Goal: Information Seeking & Learning: Find specific fact

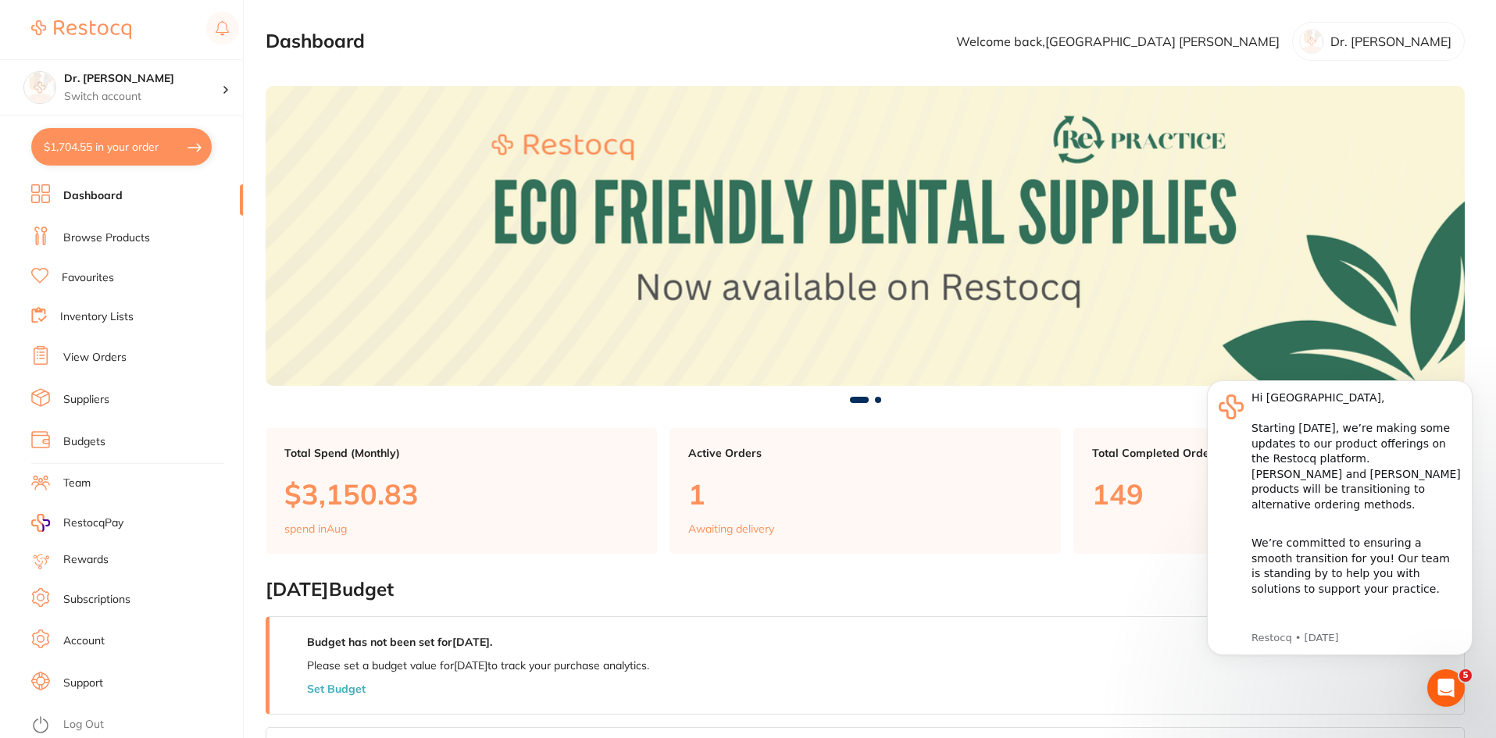
click at [129, 235] on link "Browse Products" at bounding box center [106, 238] width 87 height 16
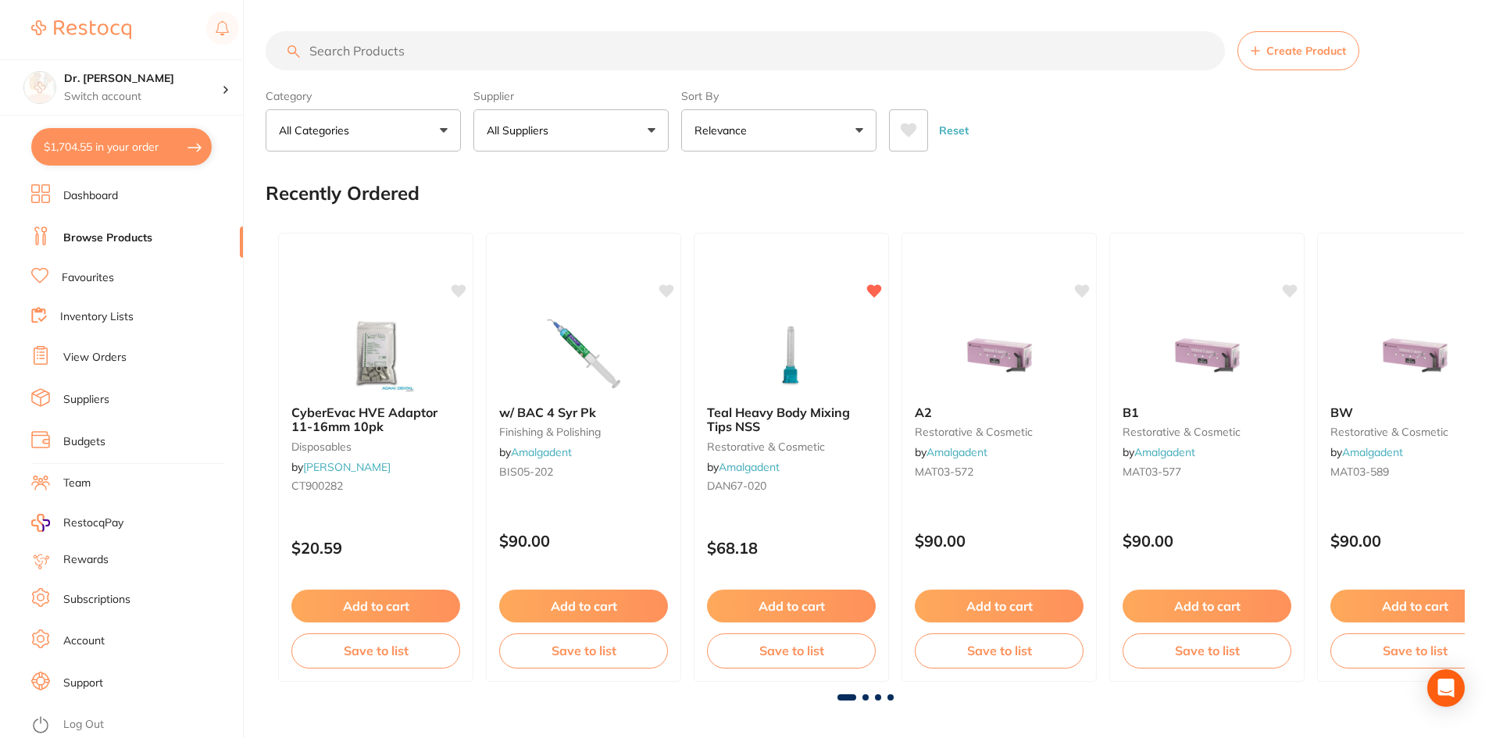
click at [405, 128] on button "All Categories" at bounding box center [363, 130] width 195 height 42
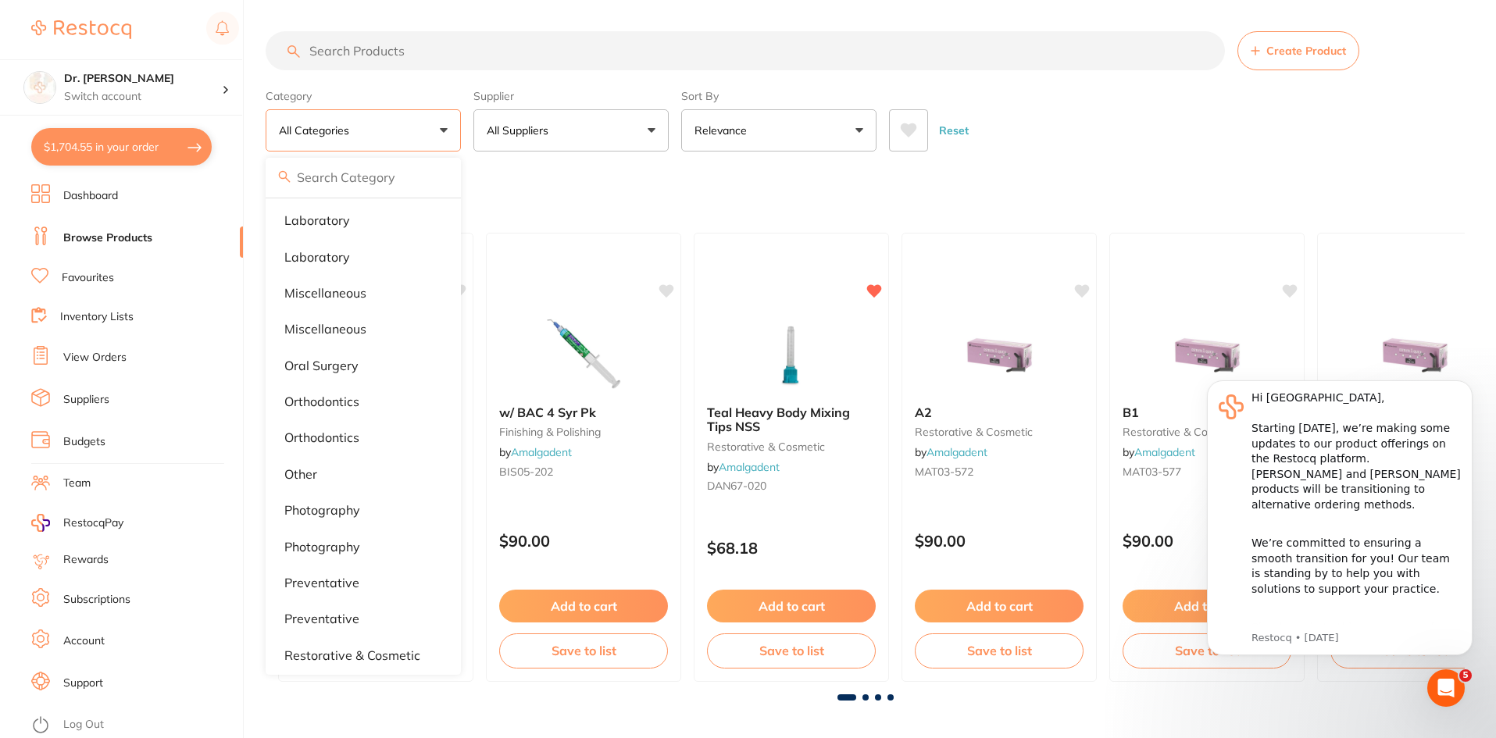
scroll to position [1048, 0]
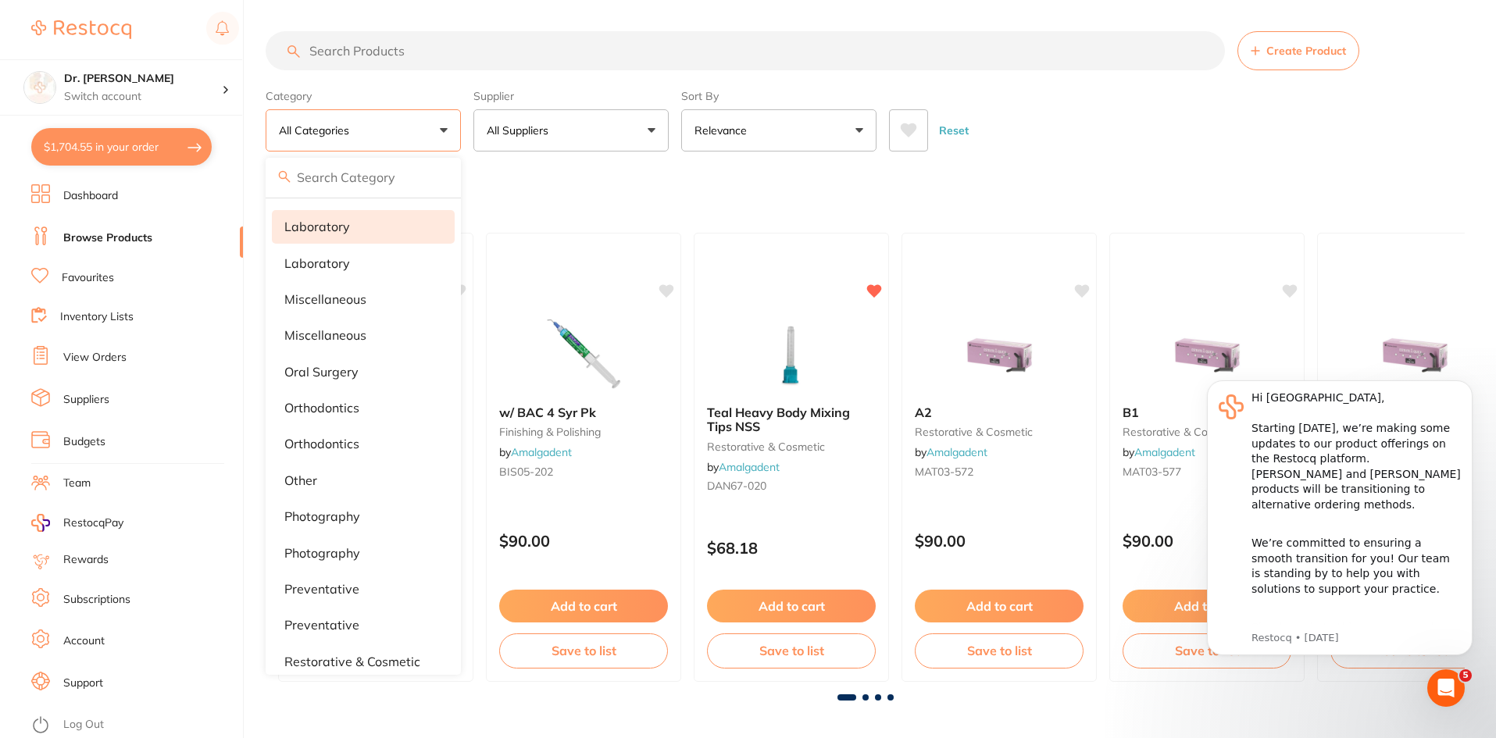
click at [401, 225] on li "laboratory" at bounding box center [363, 226] width 183 height 33
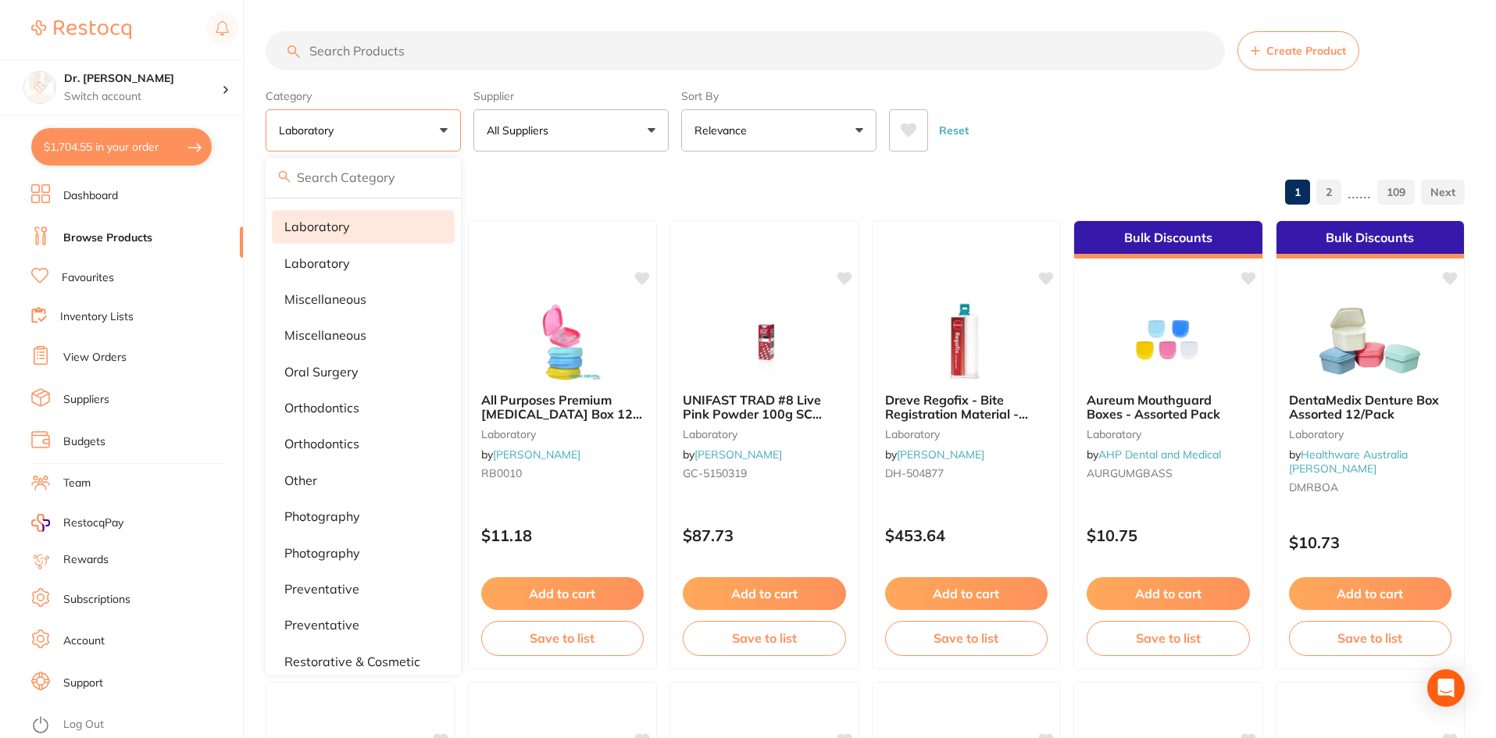
click at [973, 183] on div "Browse All Products 1 2 ...... 109" at bounding box center [865, 193] width 1199 height 52
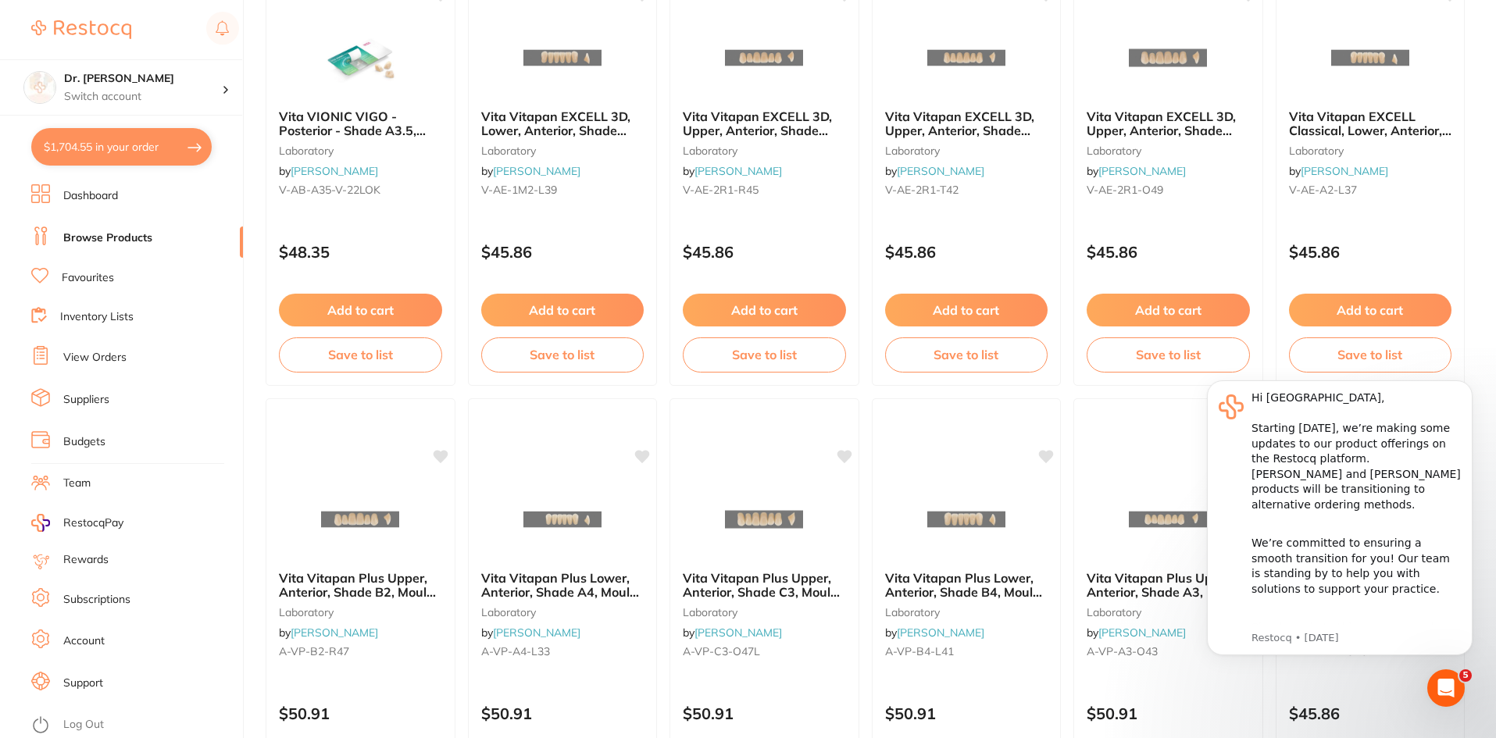
scroll to position [3706, 0]
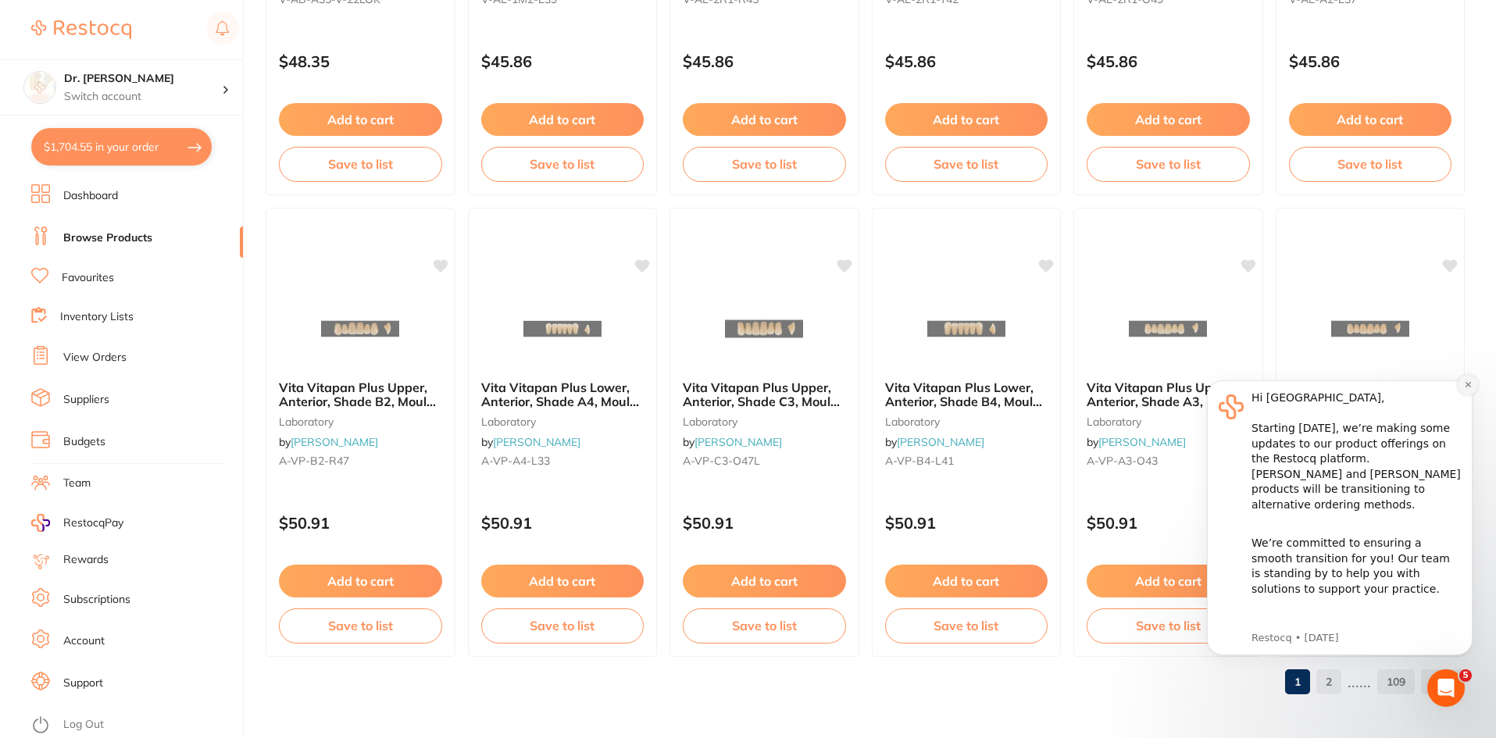
click at [1464, 384] on icon "Dismiss notification" at bounding box center [1468, 384] width 9 height 9
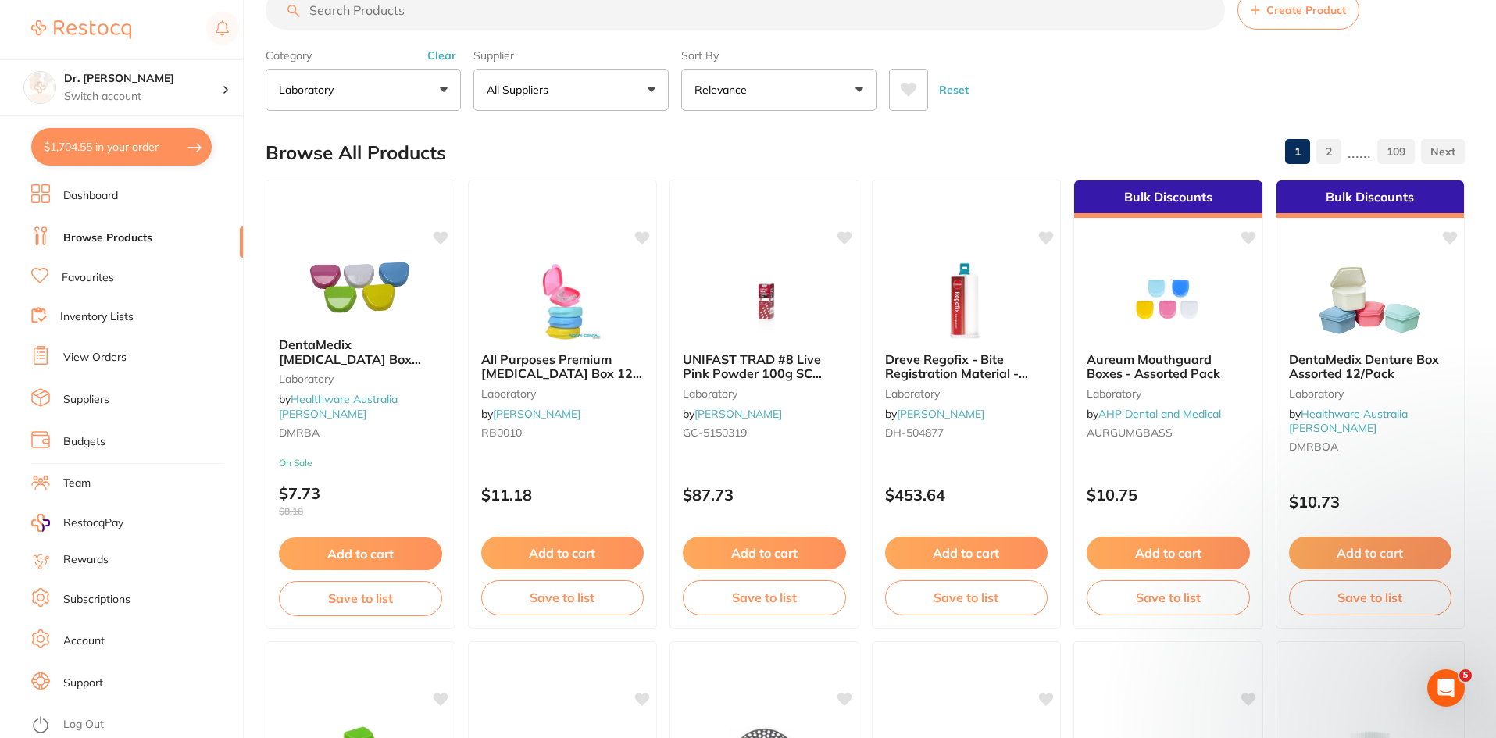
scroll to position [0, 0]
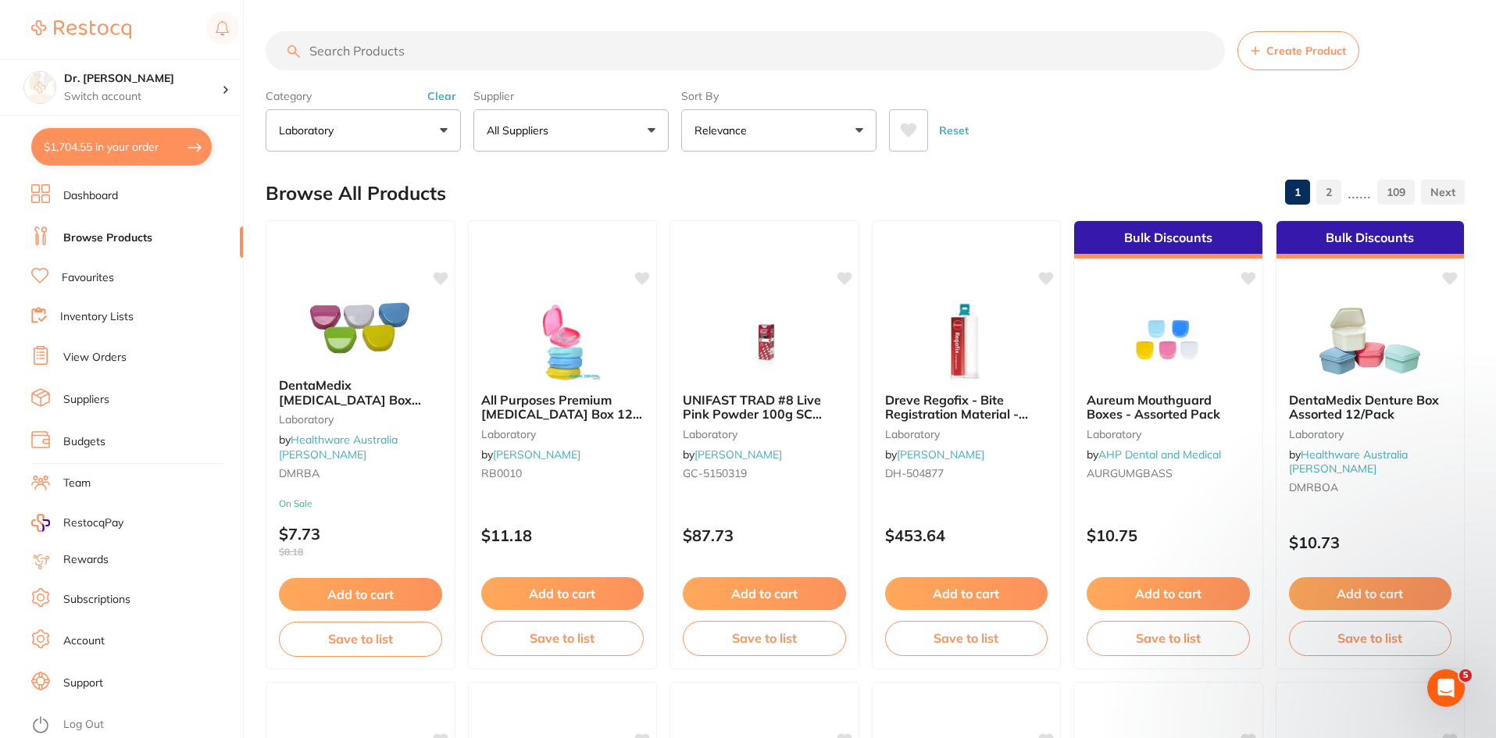
click at [373, 58] on input "search" at bounding box center [745, 50] width 959 height 39
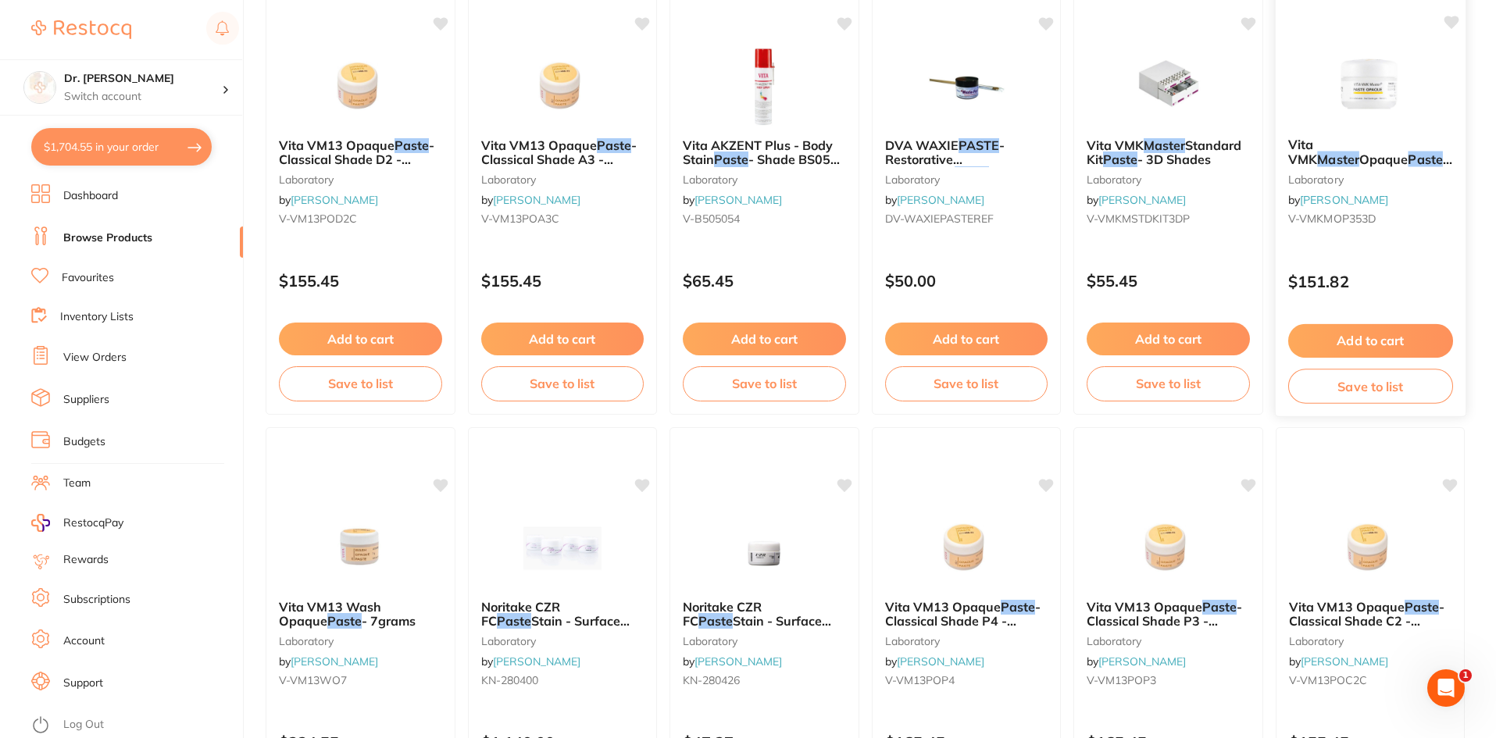
scroll to position [2109, 0]
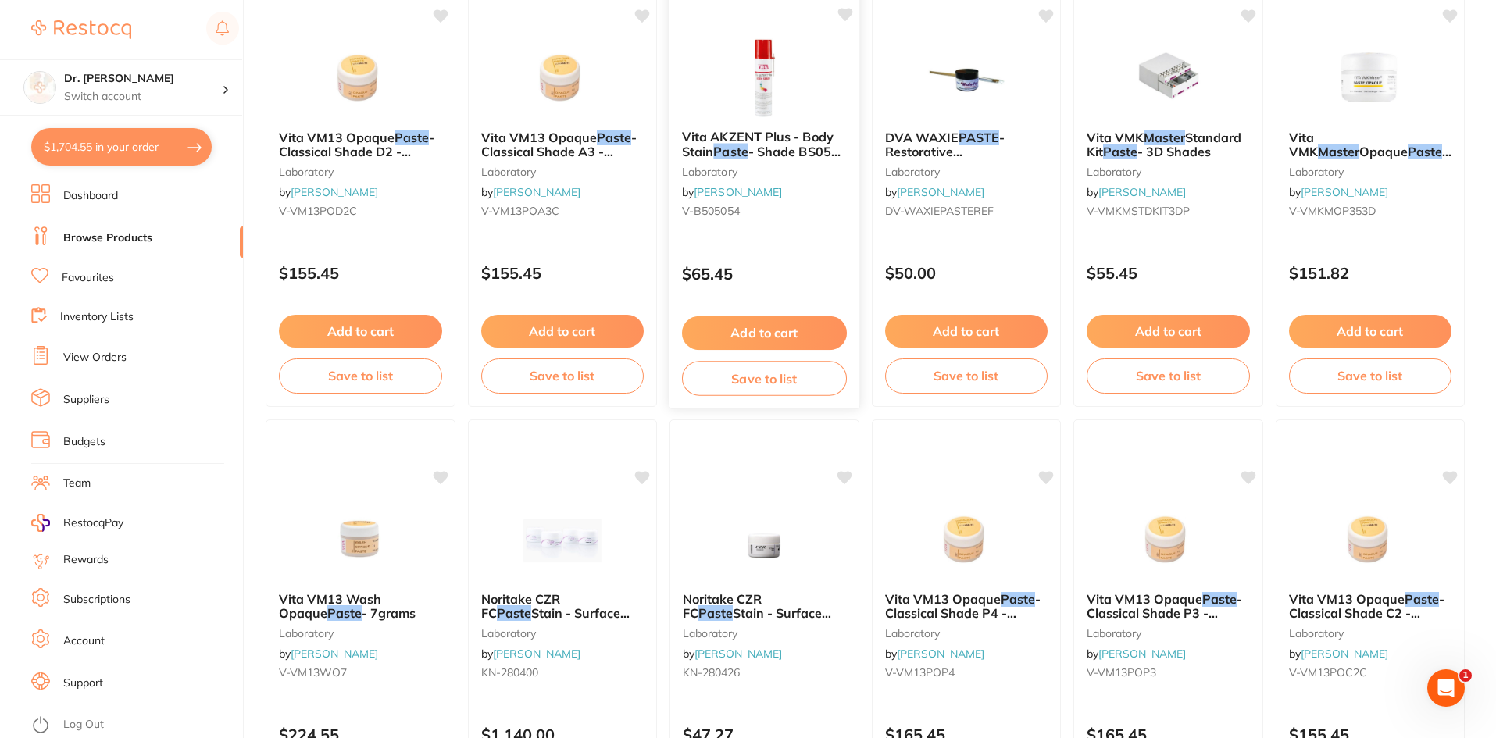
click at [780, 88] on img at bounding box center [764, 77] width 102 height 79
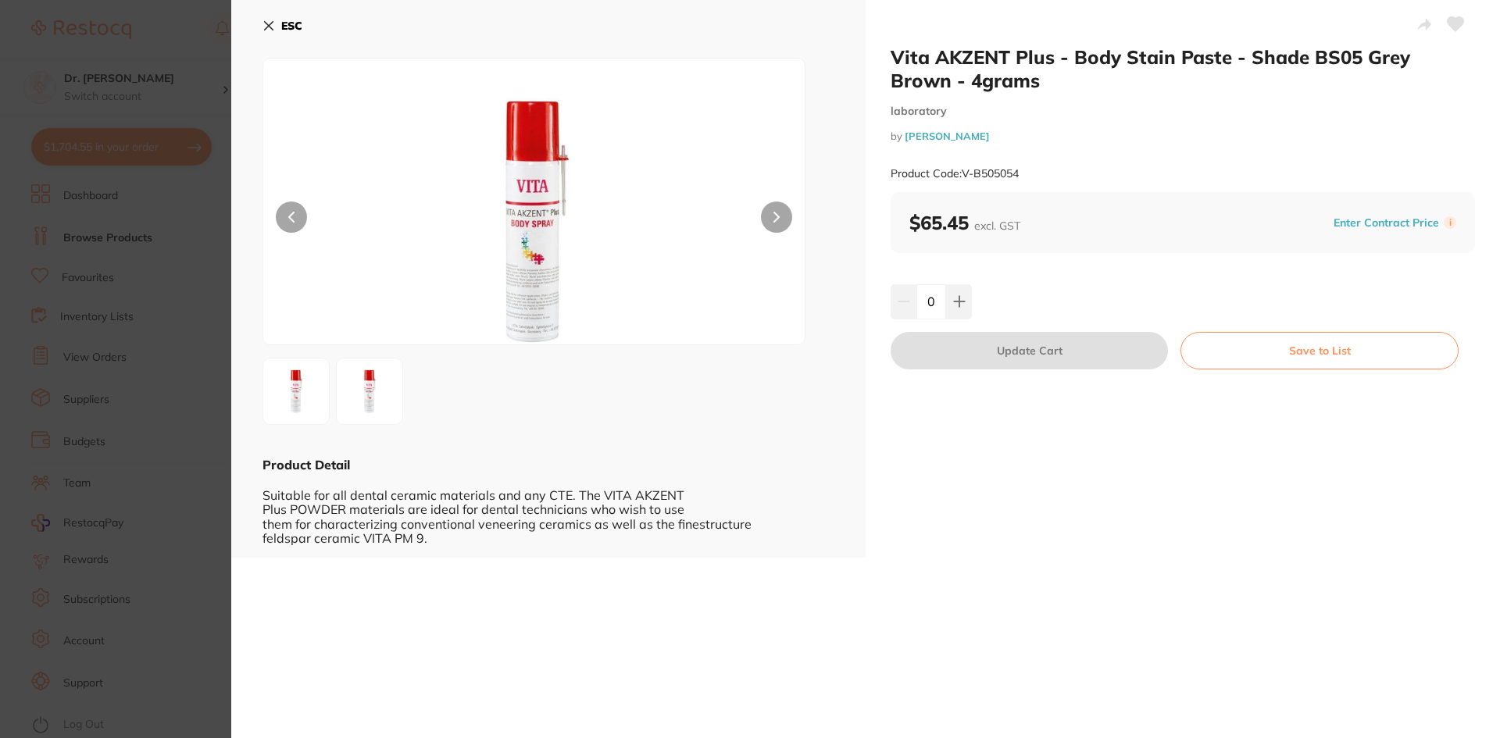
click at [276, 28] on button "ESC" at bounding box center [282, 25] width 40 height 27
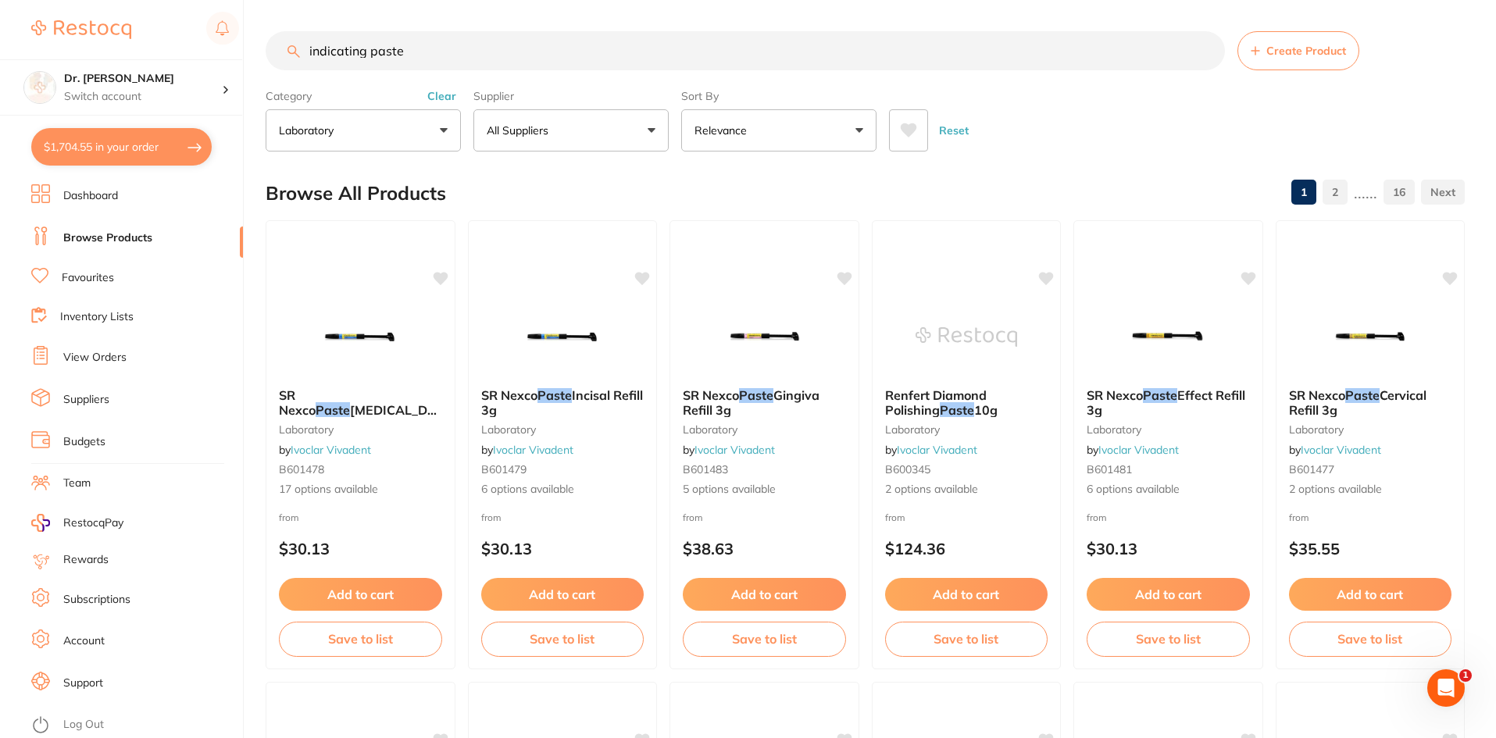
drag, startPoint x: 438, startPoint y: 48, endPoint x: 61, endPoint y: 25, distance: 378.0
click at [61, 25] on div "$1,704.55 Dr. [PERSON_NAME] Switch account Dr. [PERSON_NAME] $1,704.55 in your …" at bounding box center [748, 369] width 1496 height 738
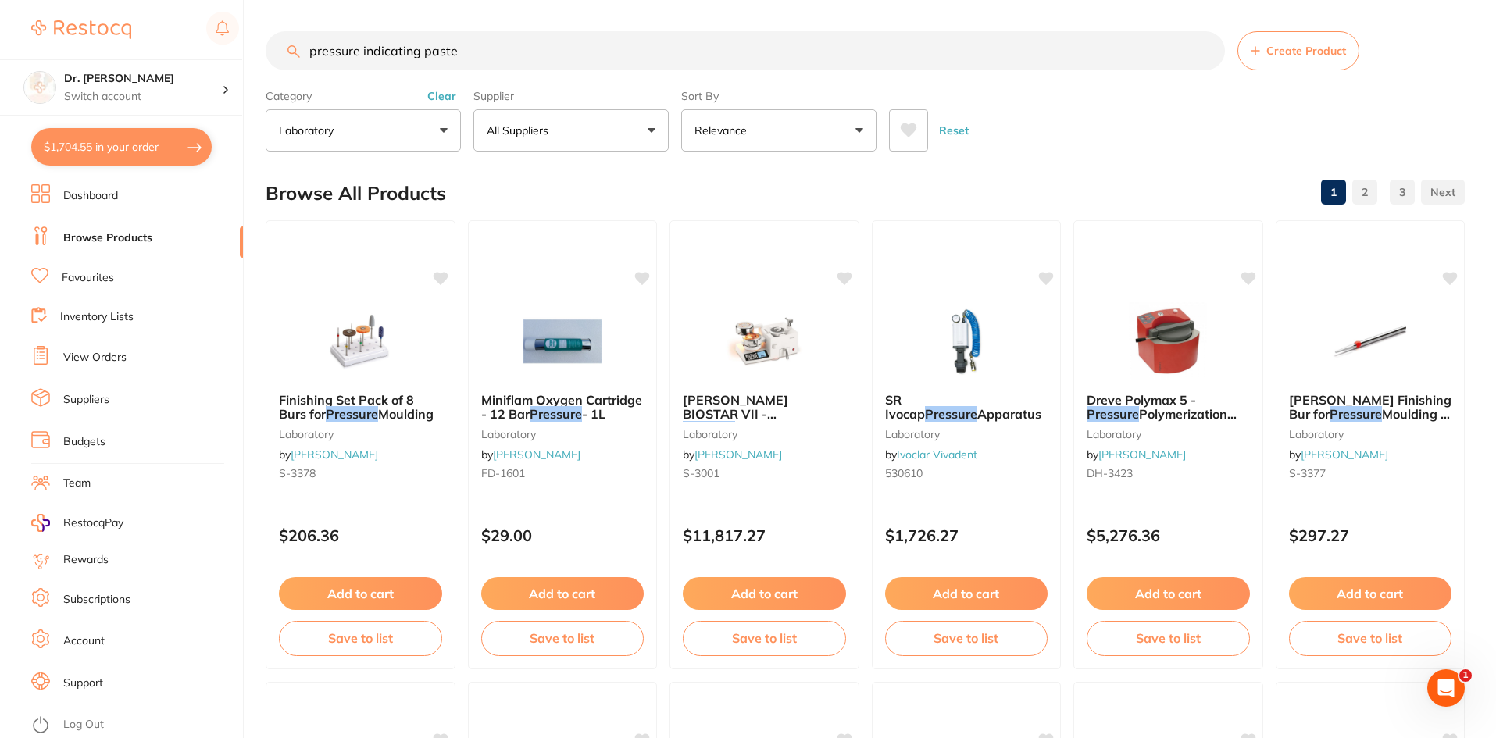
type input "pressure indicating paste"
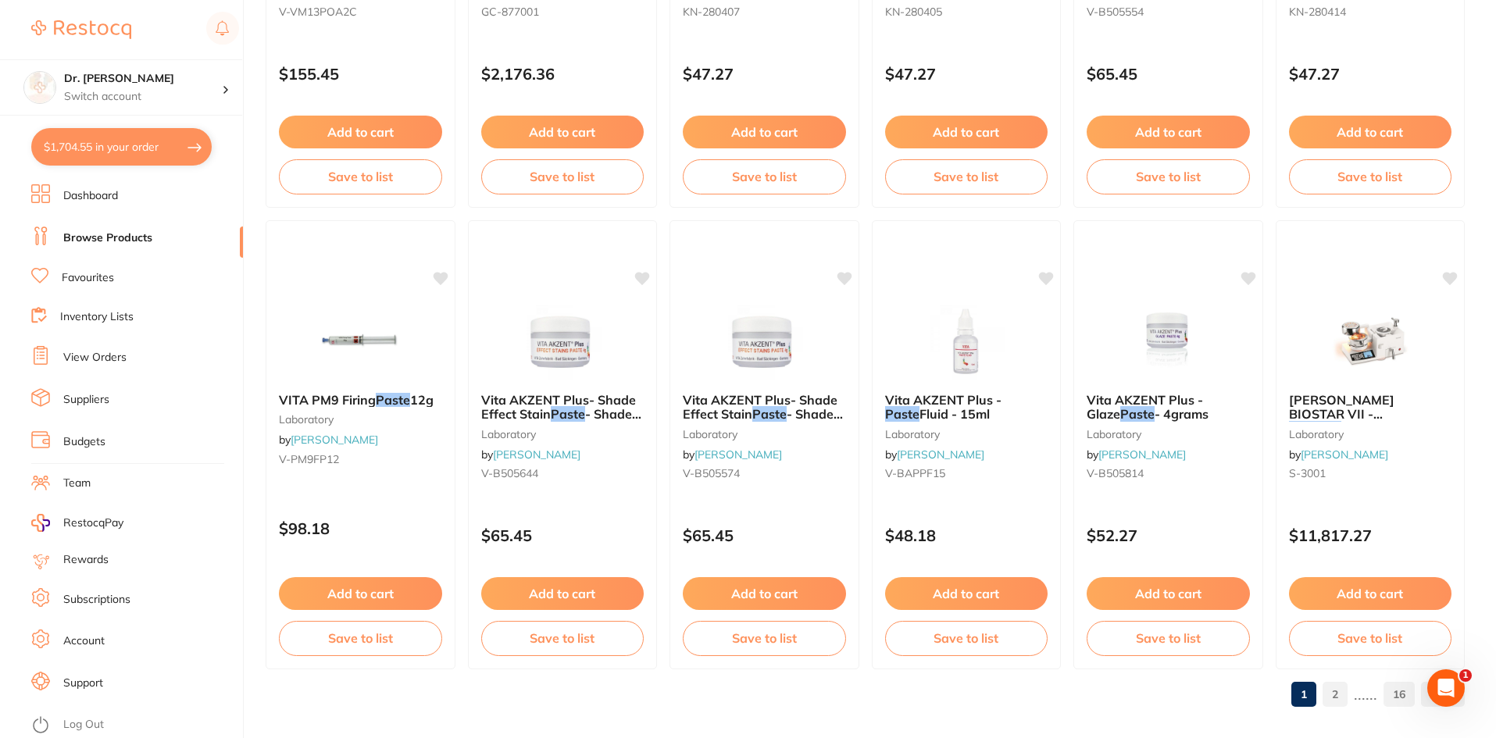
scroll to position [3706, 0]
